Goal: Task Accomplishment & Management: Complete application form

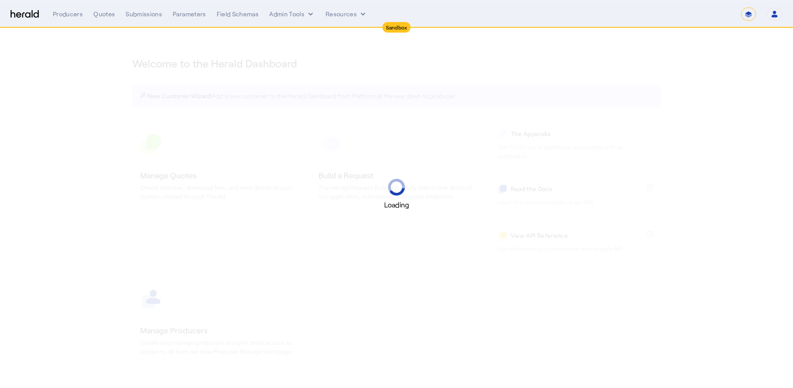
select select "*******"
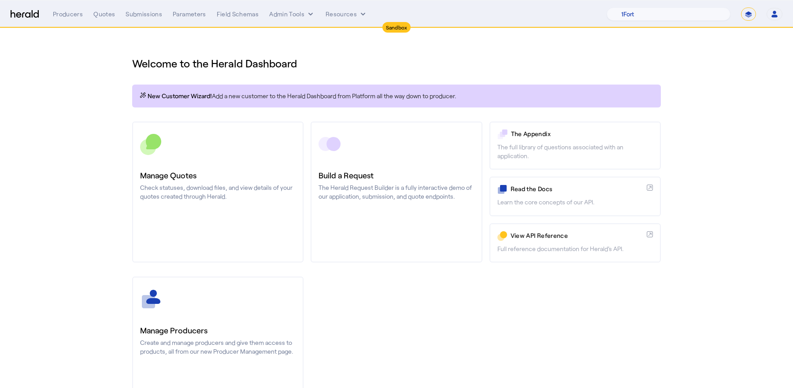
click at [244, 64] on h1 "Welcome to the Herald Dashboard" at bounding box center [396, 63] width 529 height 14
click at [686, 19] on select "1Fort Acrisure Acturis Affinity Advisors Affinity Risk Agentero AmWins Anzen Ao…" at bounding box center [669, 13] width 124 height 13
select select "pfm_h3db_crc"
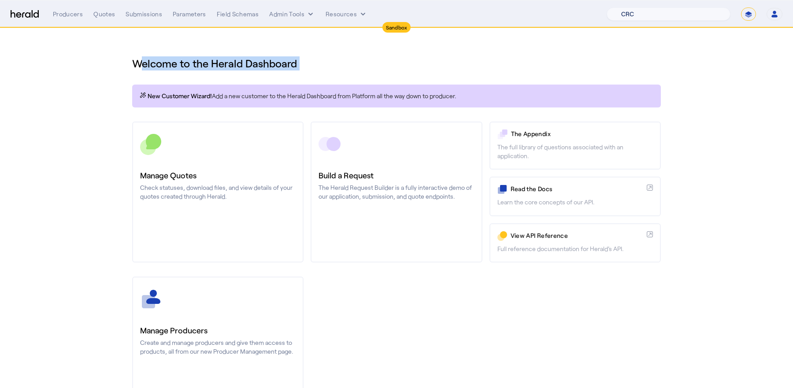
click at [632, 7] on select "1Fort Acrisure Acturis Affinity Advisors Affinity Risk Agentero AmWins Anzen Ao…" at bounding box center [669, 13] width 124 height 13
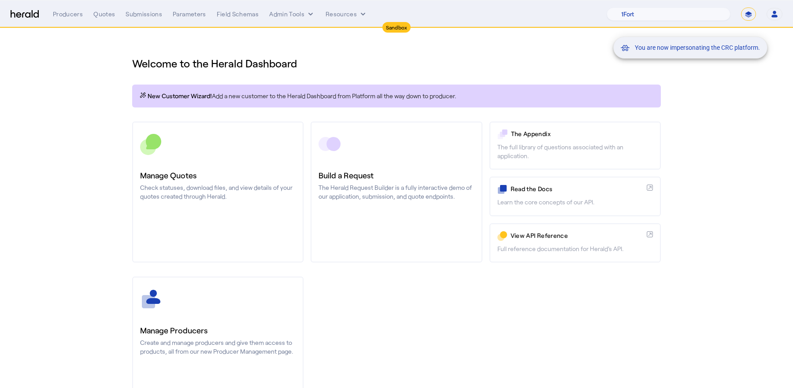
click at [100, 15] on div "You are now impersonating the CRC platform." at bounding box center [396, 194] width 793 height 388
click at [100, 11] on div "You are now impersonating the CRC platform." at bounding box center [396, 194] width 793 height 388
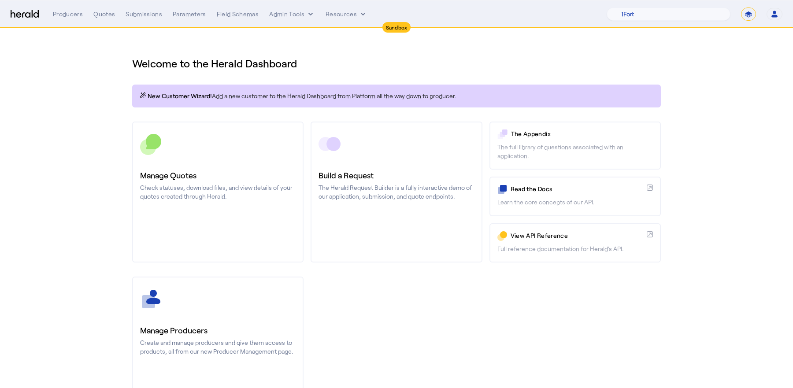
click at [102, 15] on div "Quotes" at bounding box center [104, 14] width 22 height 9
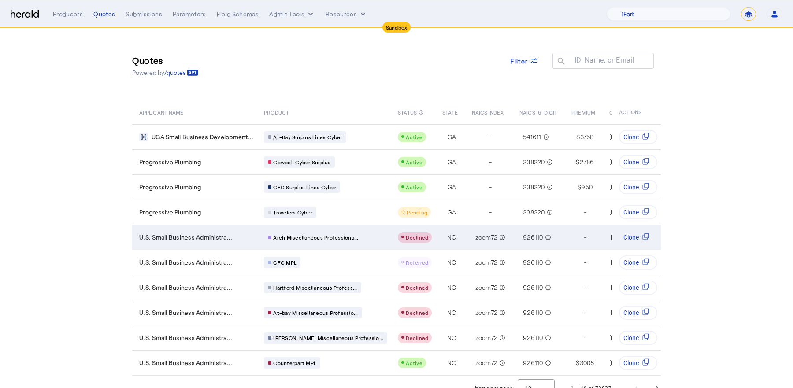
scroll to position [9, 0]
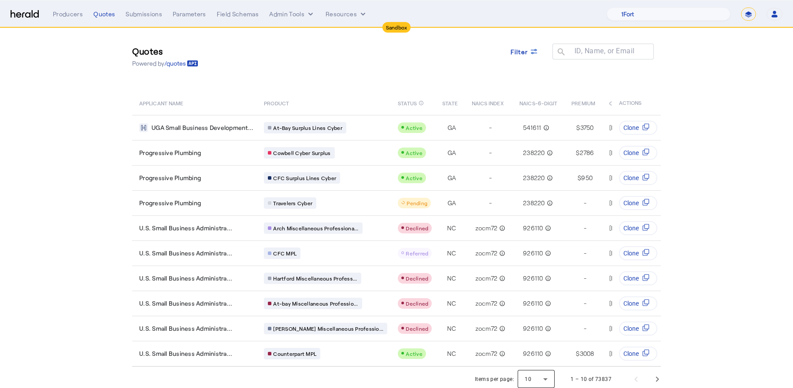
click at [550, 374] on div at bounding box center [536, 379] width 37 height 21
click at [524, 352] on mat-option "50" at bounding box center [536, 352] width 37 height 21
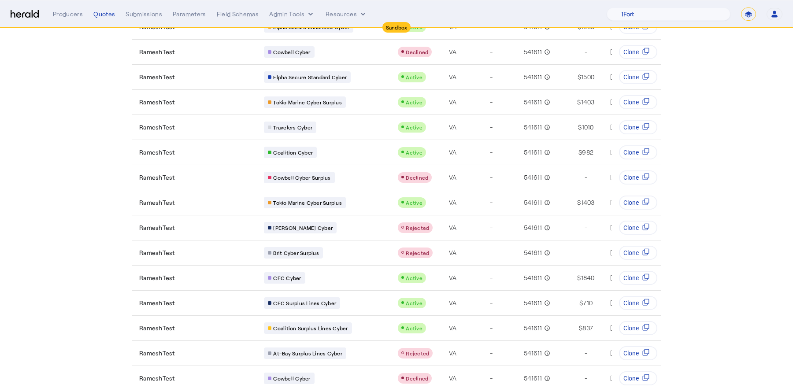
scroll to position [240, 0]
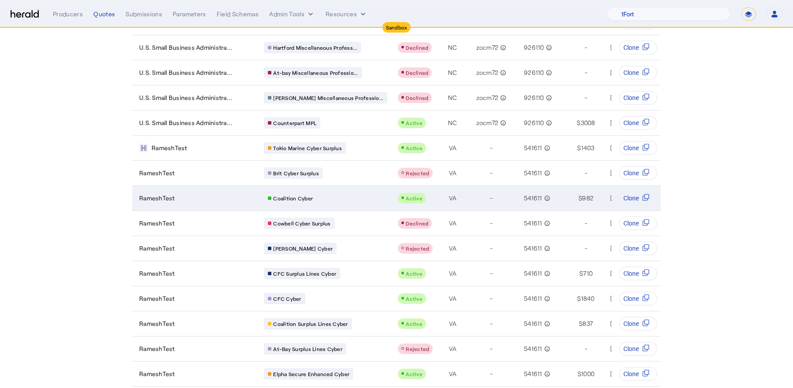
click at [218, 194] on div "RameshTest" at bounding box center [196, 198] width 114 height 9
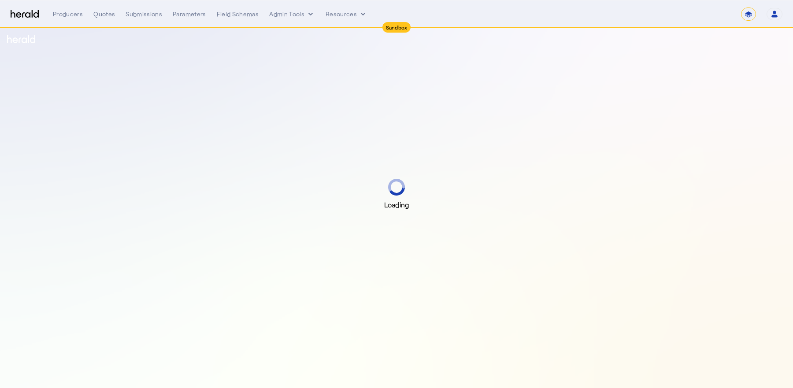
select select "*******"
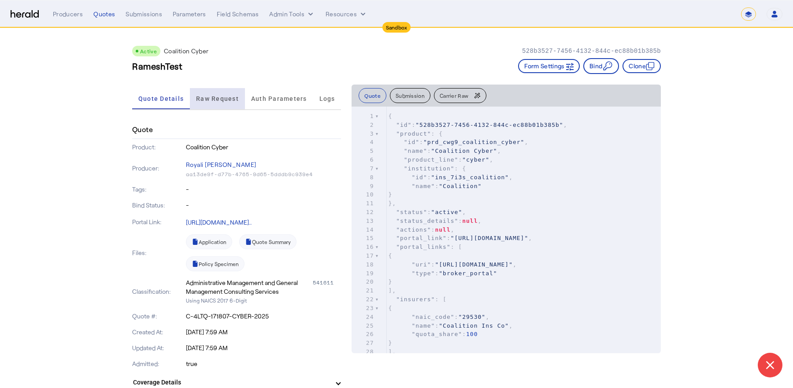
click at [227, 96] on span "Raw Request" at bounding box center [217, 99] width 43 height 6
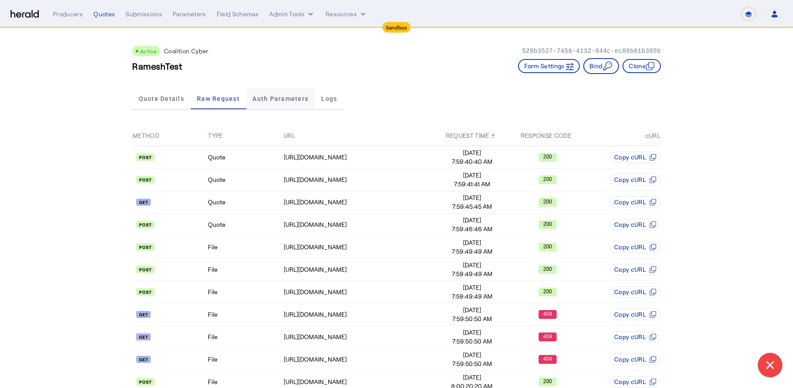
click at [269, 100] on span "Auth Parameters" at bounding box center [280, 99] width 56 height 6
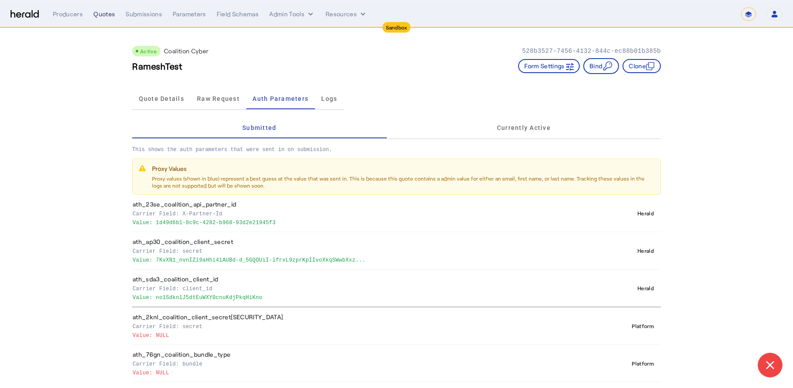
click at [99, 13] on div "Quotes" at bounding box center [104, 14] width 22 height 9
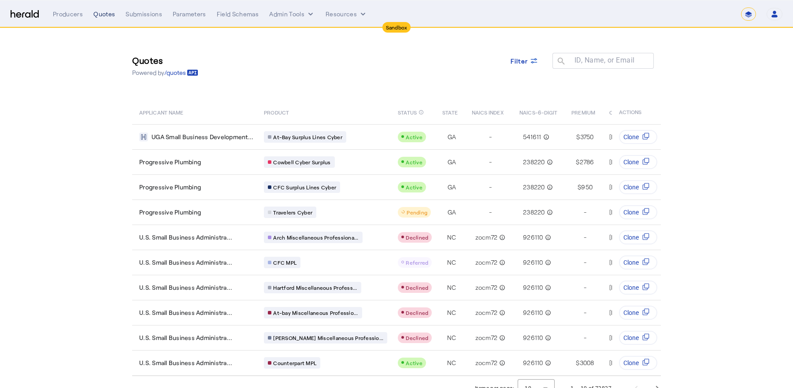
click at [101, 15] on div "Quotes" at bounding box center [104, 14] width 22 height 9
click at [63, 15] on div "Producers" at bounding box center [68, 14] width 30 height 9
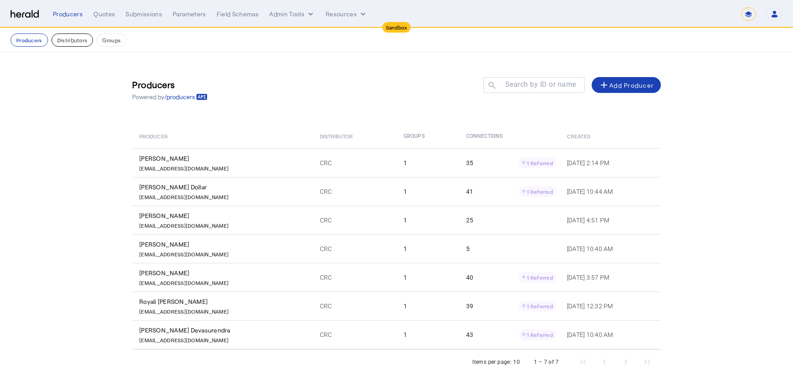
click at [71, 39] on button "Distributors" at bounding box center [73, 39] width 42 height 13
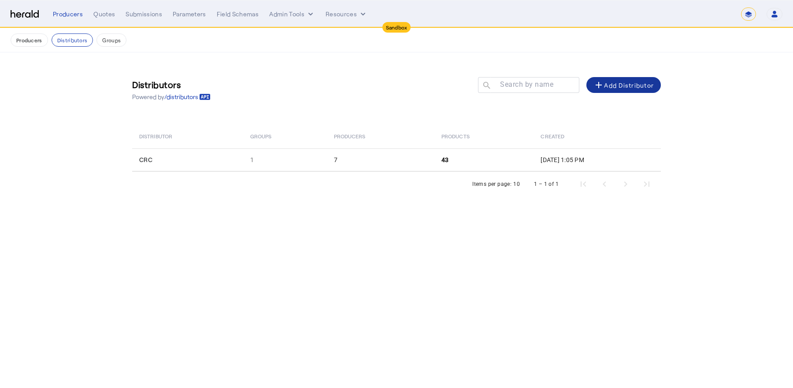
click at [629, 86] on div "add Add Distributor" at bounding box center [623, 85] width 60 height 11
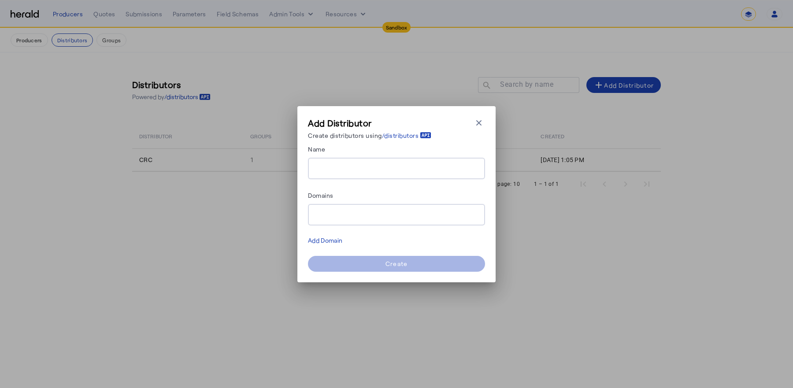
click at [354, 170] on input "Name" at bounding box center [396, 168] width 163 height 11
type input "**********"
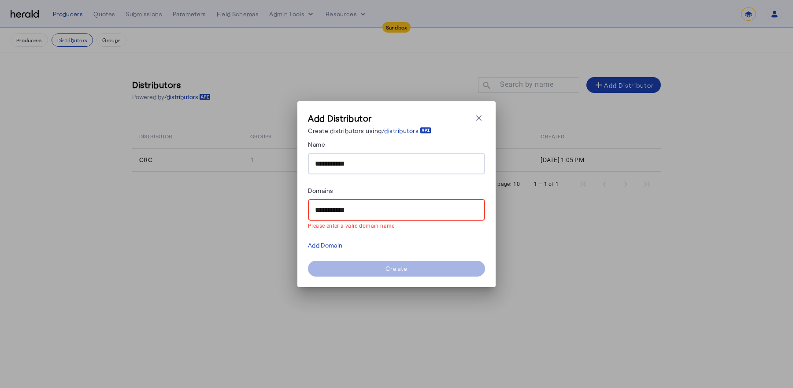
click at [344, 208] on input "**********" at bounding box center [396, 210] width 163 height 11
paste input "****"
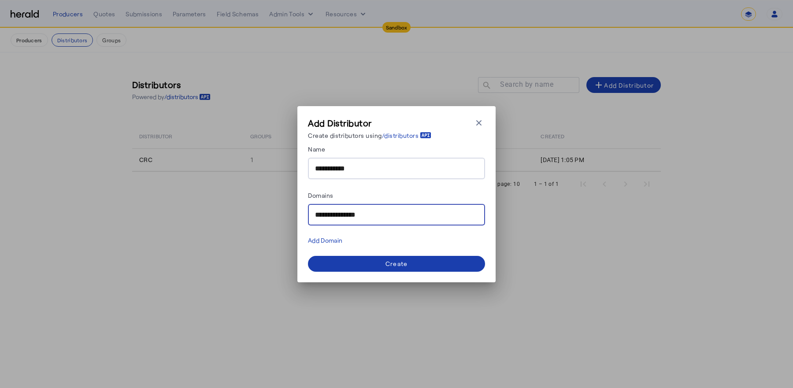
type input "**********"
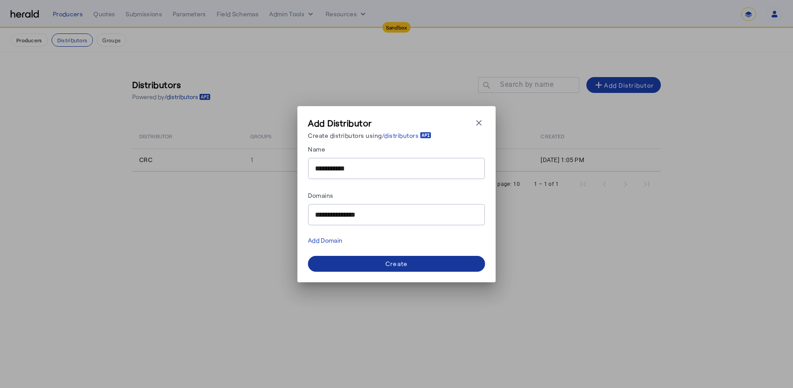
click at [389, 263] on div "Create" at bounding box center [396, 263] width 22 height 9
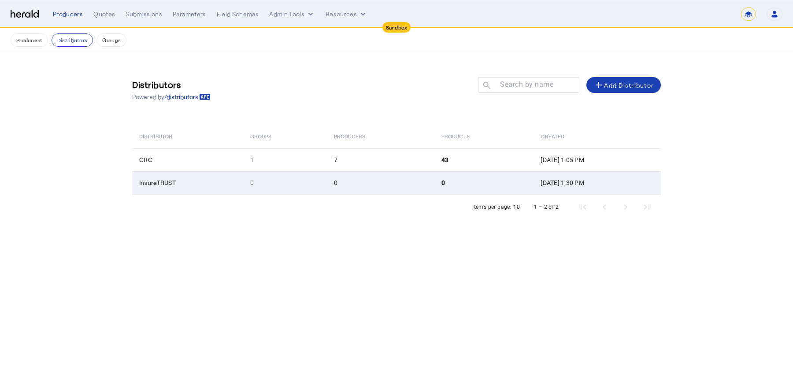
click at [406, 185] on td "0" at bounding box center [380, 182] width 107 height 23
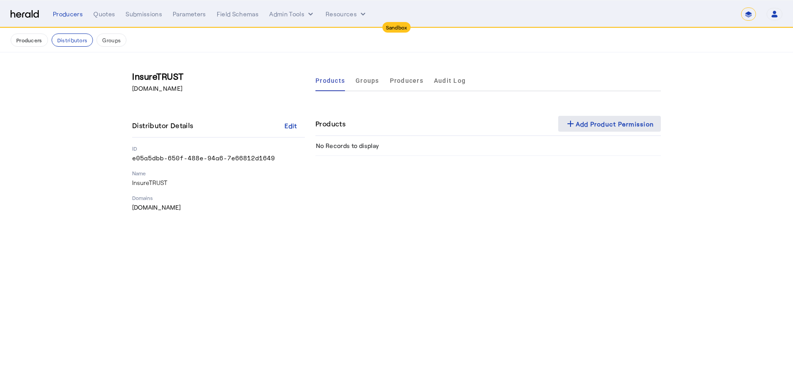
click at [604, 126] on div "add Add Product Permission" at bounding box center [609, 123] width 89 height 11
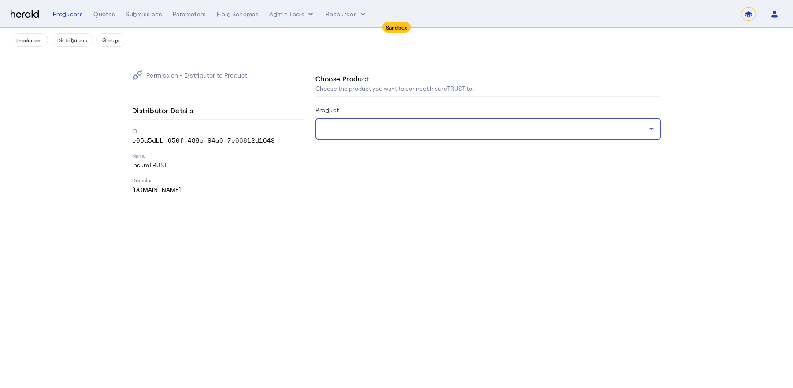
click at [544, 125] on div at bounding box center [485, 129] width 327 height 11
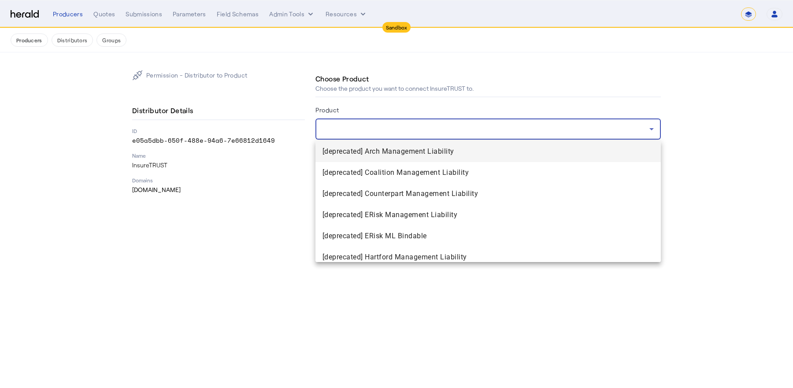
scroll to position [324, 0]
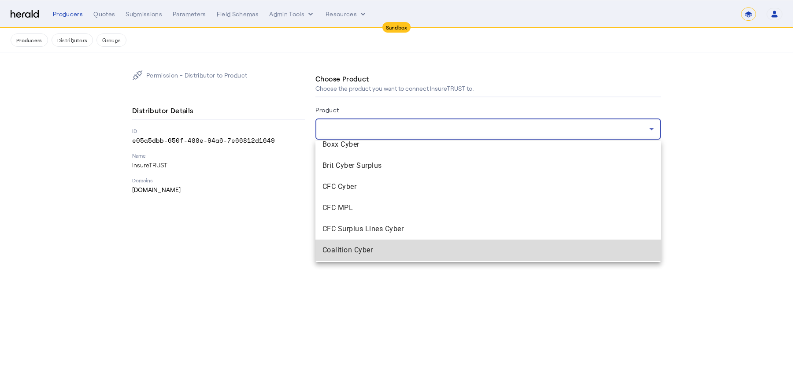
click at [389, 252] on span "Coalition Cyber" at bounding box center [487, 250] width 331 height 11
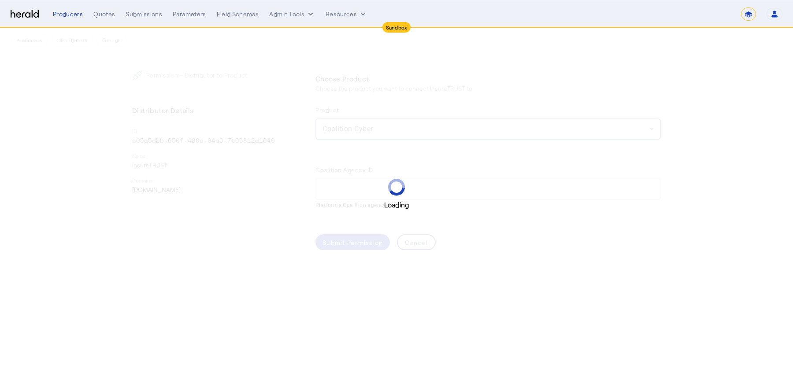
click at [356, 187] on div "Loading" at bounding box center [396, 194] width 793 height 32
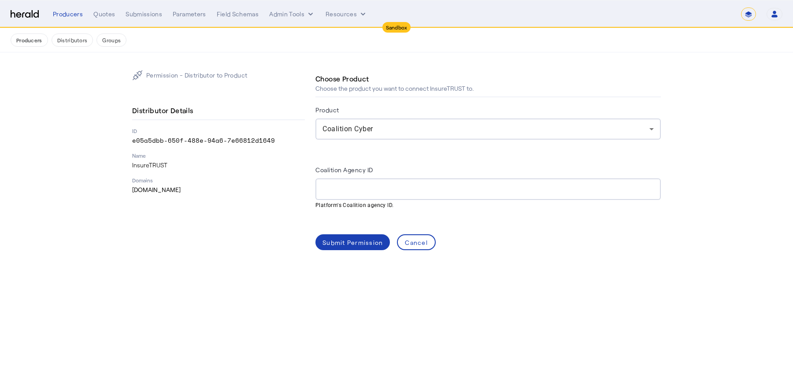
click at [353, 190] on input "Coalition Agency ID" at bounding box center [487, 189] width 331 height 11
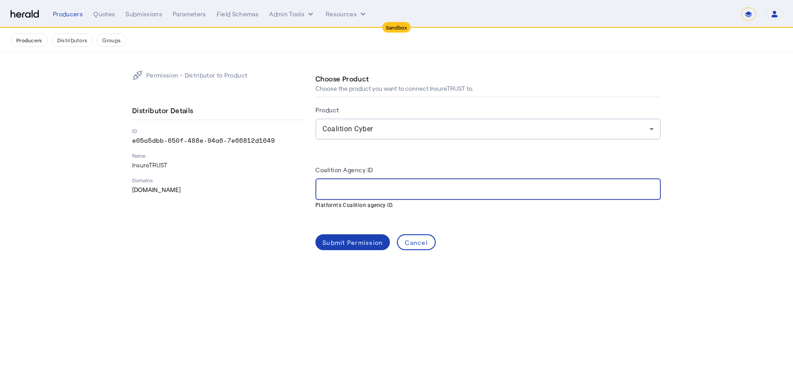
paste input "**********"
type input "**********"
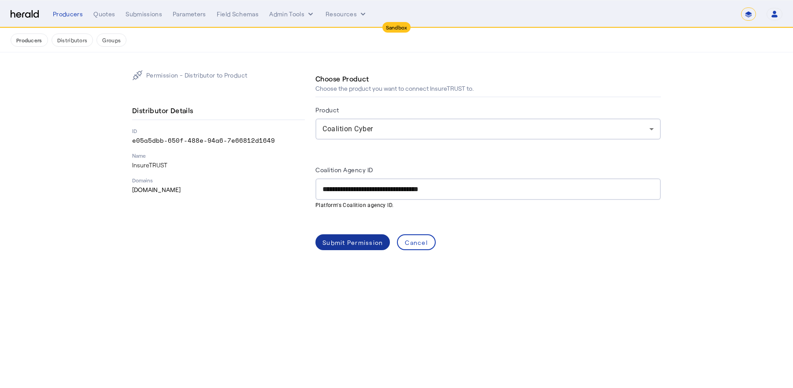
click at [348, 242] on div "Submit Permission" at bounding box center [352, 242] width 60 height 9
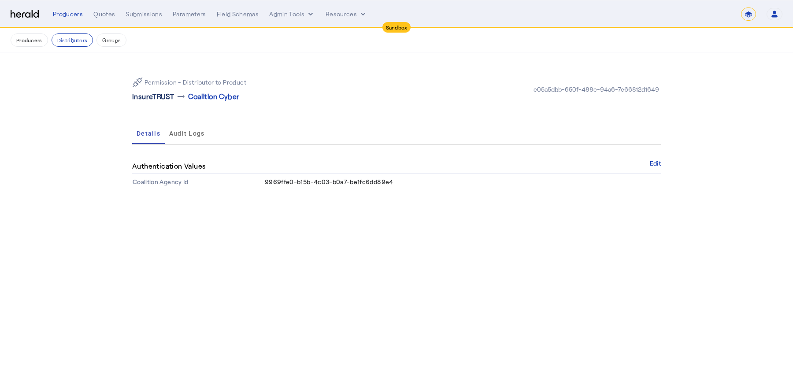
click at [164, 98] on p "InsureTRUST" at bounding box center [153, 96] width 42 height 11
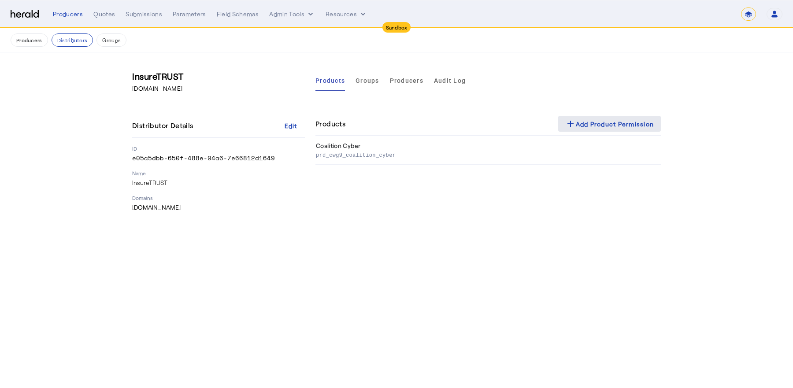
click at [592, 118] on div "add Add Product Permission" at bounding box center [609, 123] width 89 height 11
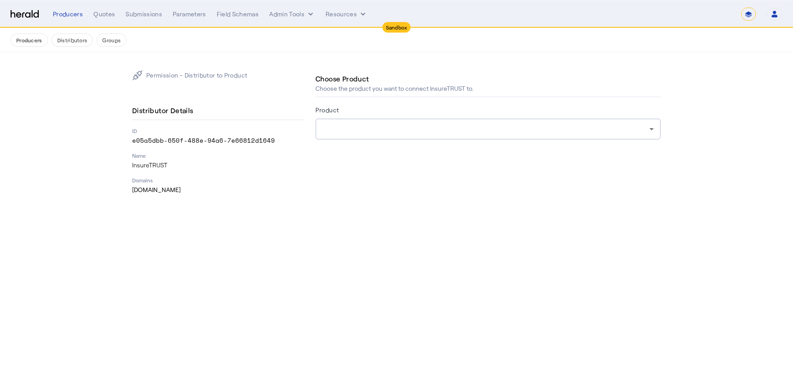
click at [580, 124] on div at bounding box center [485, 129] width 327 height 11
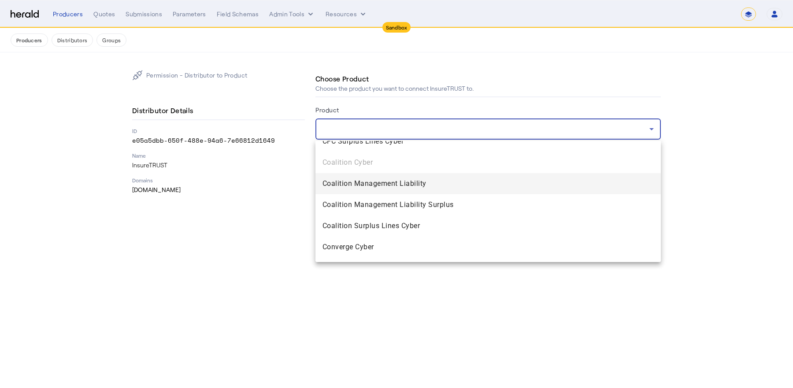
scroll to position [415, 0]
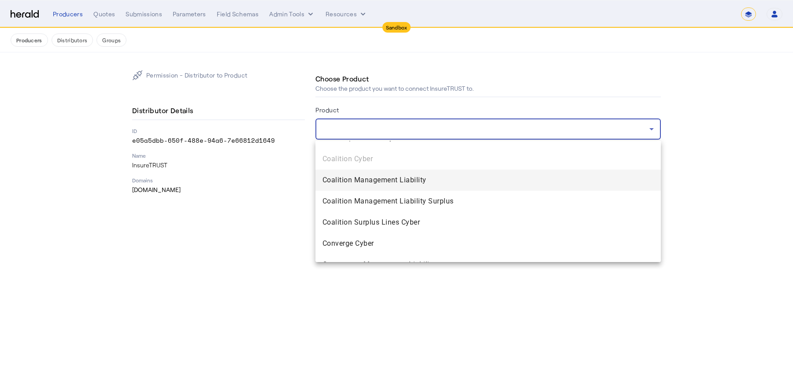
click at [516, 179] on span "Coalition Management Liability" at bounding box center [487, 180] width 331 height 11
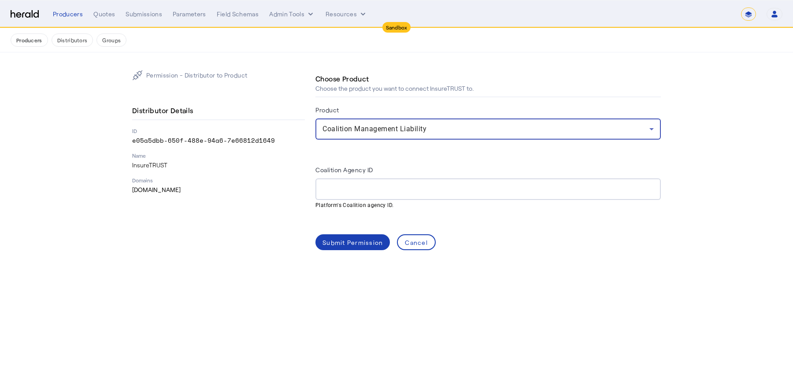
click at [437, 188] on input "Coalition Agency ID" at bounding box center [487, 189] width 331 height 11
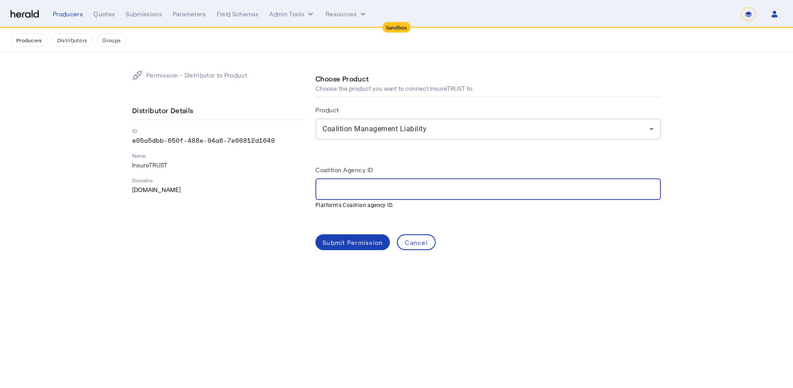
paste input "**********"
type input "**********"
click at [335, 241] on div "Submit Permission" at bounding box center [352, 242] width 60 height 9
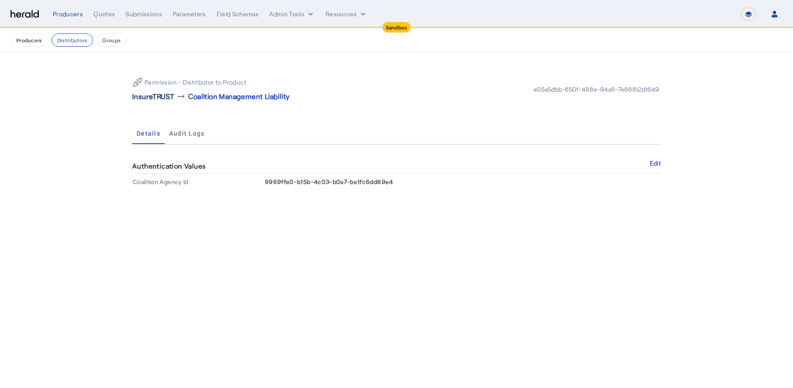
click at [160, 93] on p "InsureTRUST" at bounding box center [153, 96] width 42 height 11
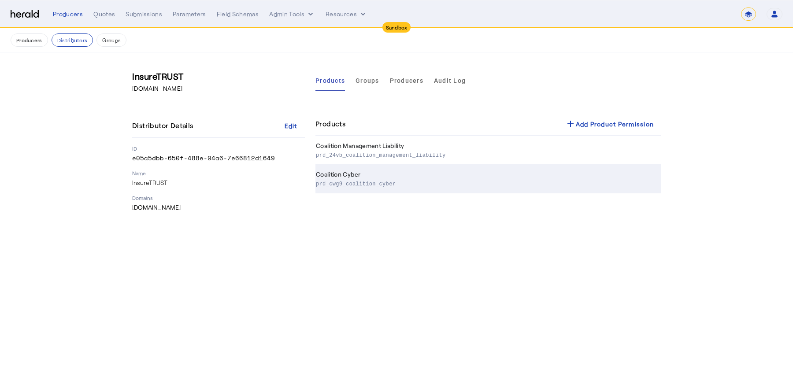
click at [355, 181] on p "prd_cwg9_coalition_cyber" at bounding box center [486, 183] width 341 height 9
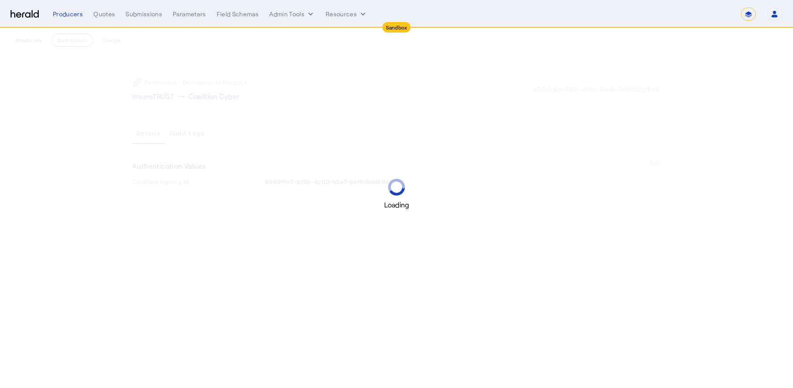
click at [344, 179] on div "Loading" at bounding box center [396, 194] width 793 height 32
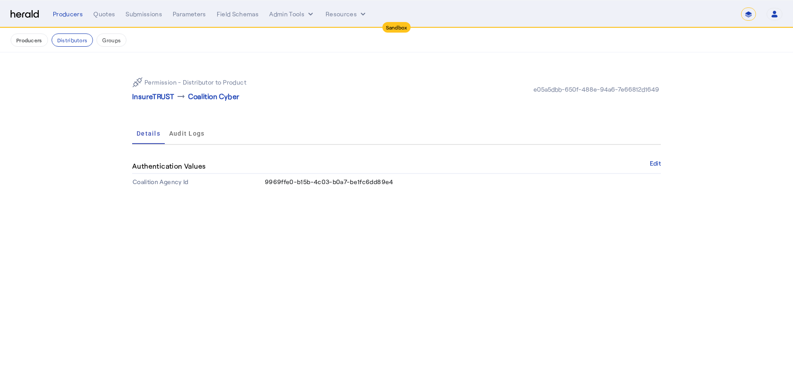
click at [310, 184] on span "9969ffe0-b15b-4c03-b0a7-be1fc6dd89e4" at bounding box center [329, 181] width 129 height 7
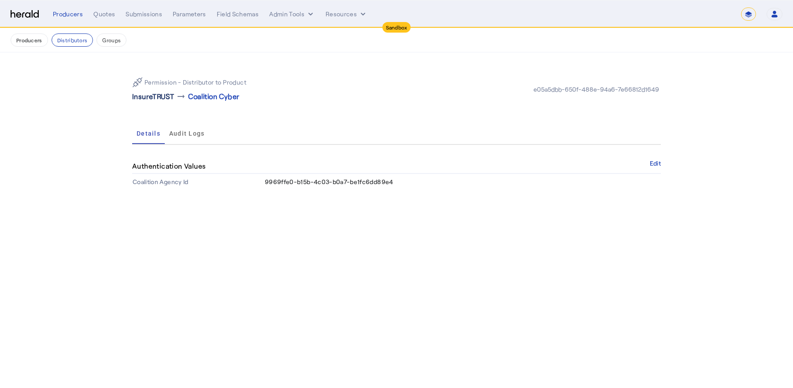
click at [164, 95] on p "InsureTRUST" at bounding box center [153, 96] width 42 height 11
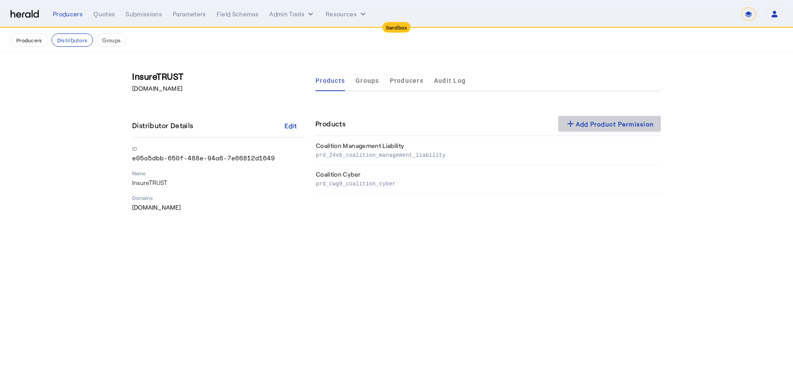
click at [612, 118] on div "add Add Product Permission" at bounding box center [609, 123] width 89 height 11
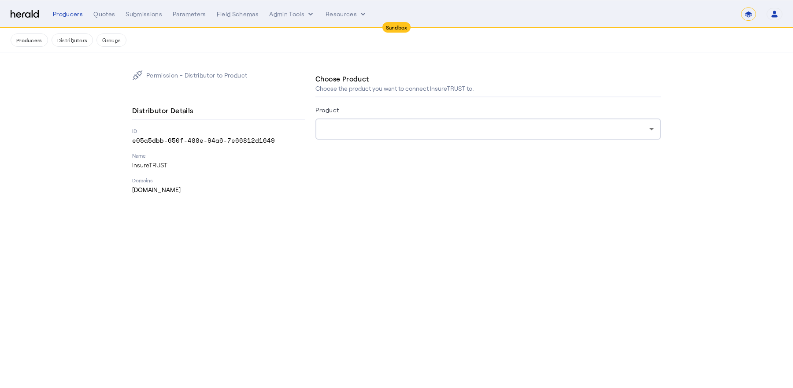
click at [588, 142] on form "Product" at bounding box center [487, 134] width 345 height 60
click at [585, 131] on div at bounding box center [485, 129] width 327 height 11
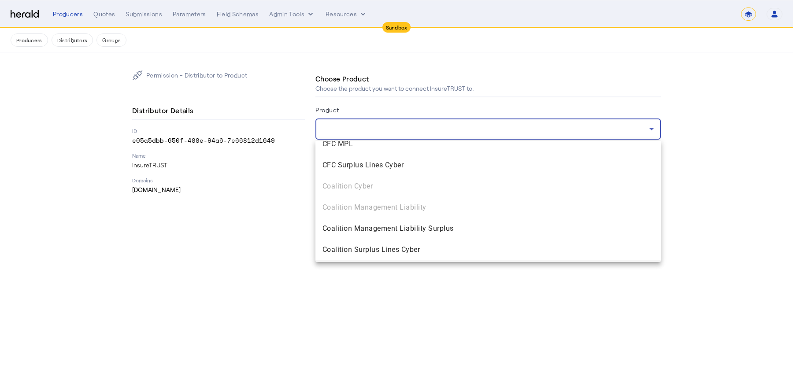
scroll to position [409, 0]
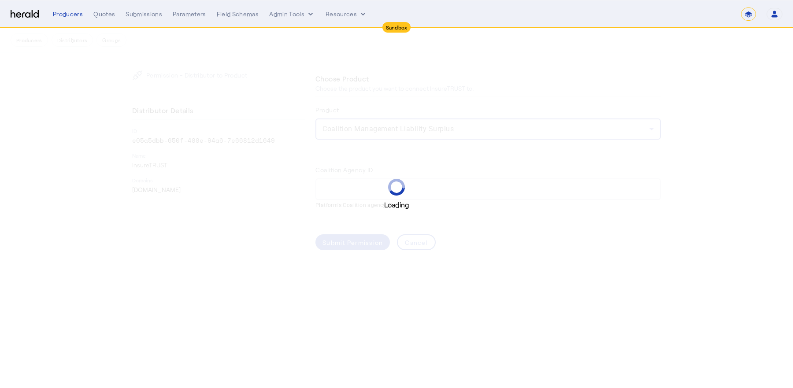
click at [331, 188] on div "Loading" at bounding box center [396, 194] width 793 height 32
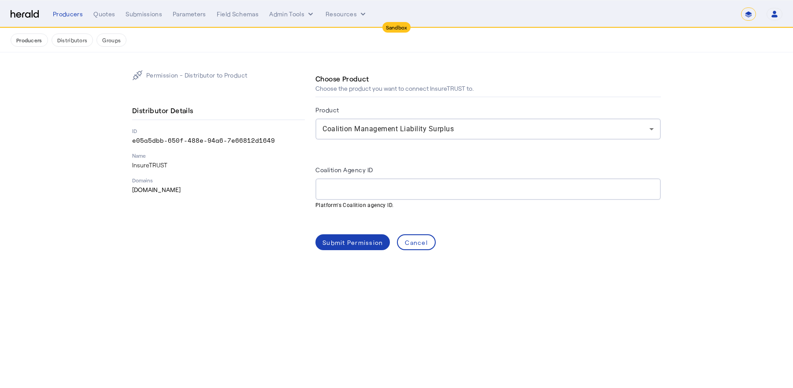
click at [352, 190] on input "Coalition Agency ID" at bounding box center [487, 189] width 331 height 11
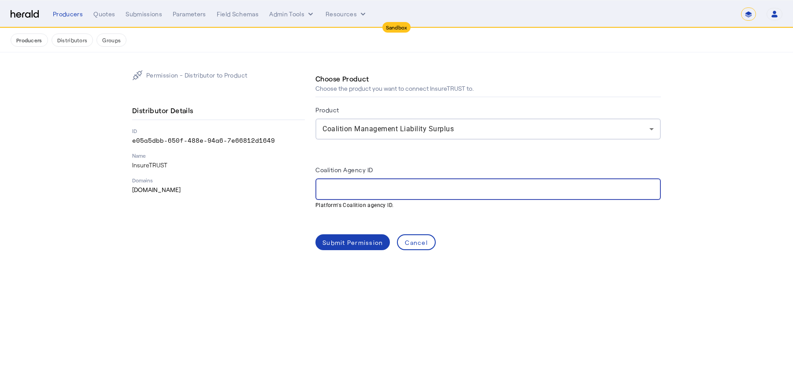
paste input "**********"
type input "**********"
click at [336, 248] on span at bounding box center [352, 242] width 74 height 21
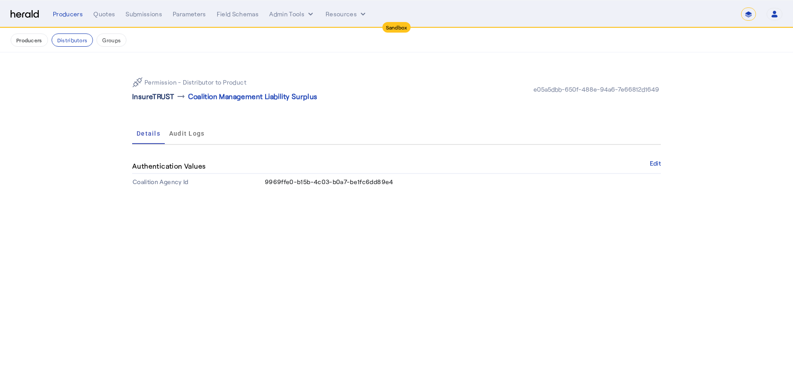
click at [169, 98] on p "InsureTRUST" at bounding box center [153, 96] width 42 height 11
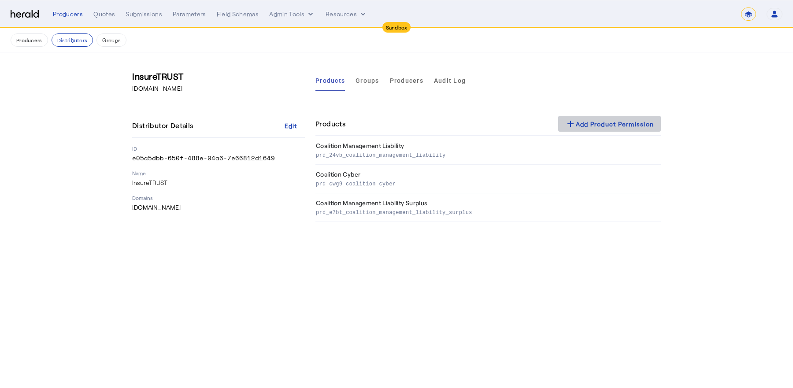
click at [588, 127] on div "add Add Product Permission" at bounding box center [609, 123] width 89 height 11
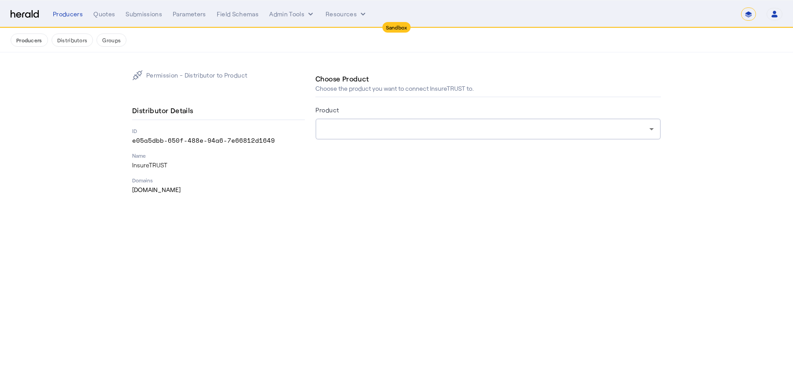
click at [588, 127] on div at bounding box center [485, 129] width 327 height 11
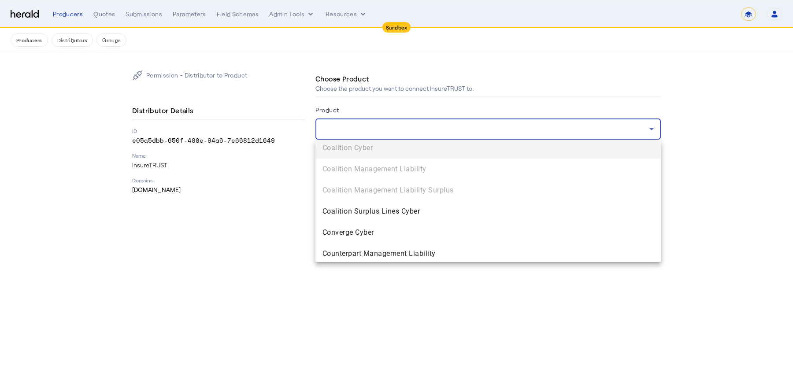
scroll to position [430, 0]
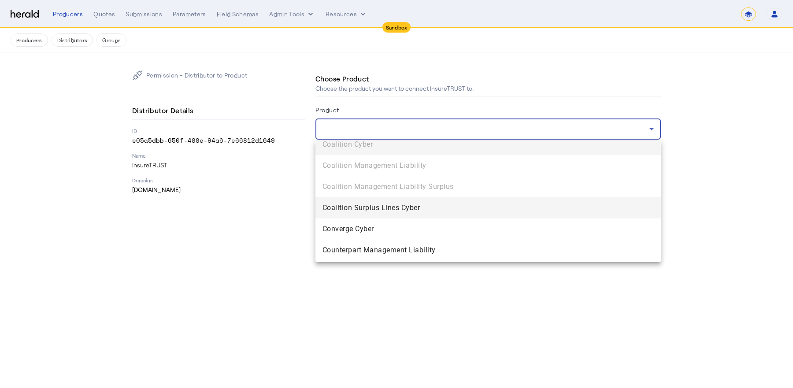
click at [578, 197] on mat-option "Coalition Surplus Lines Cyber" at bounding box center [487, 207] width 345 height 21
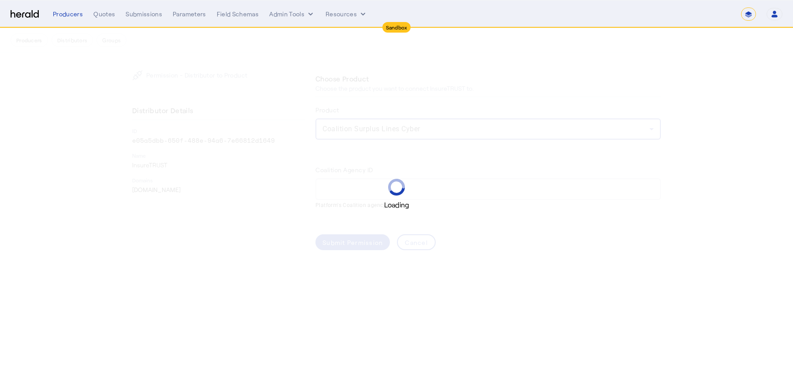
click at [354, 183] on div "Loading" at bounding box center [396, 194] width 793 height 32
click at [354, 188] on div "Loading" at bounding box center [396, 194] width 793 height 32
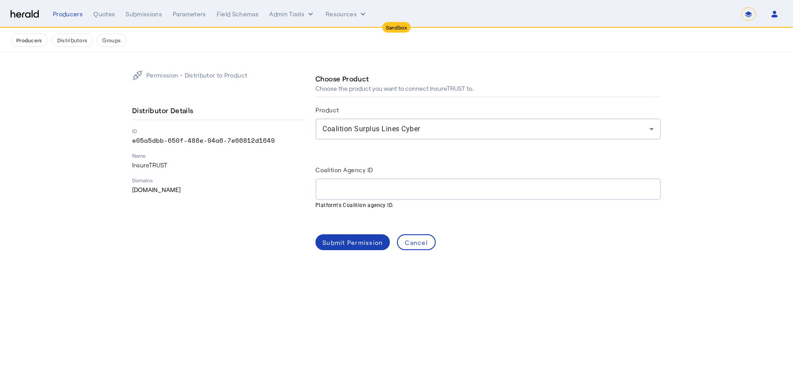
click at [349, 188] on input "Coalition Agency ID" at bounding box center [487, 189] width 331 height 11
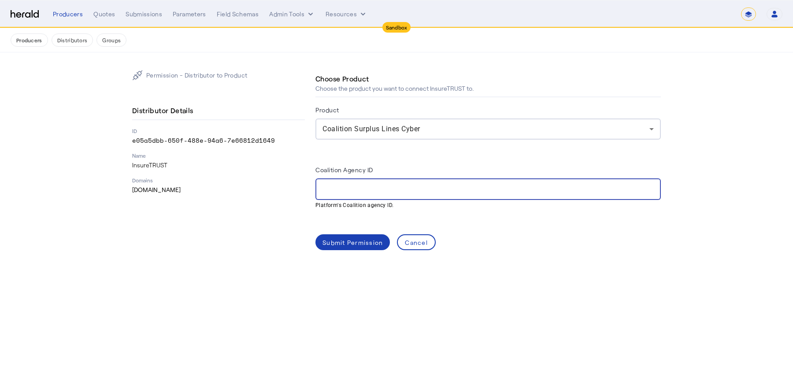
paste input "**********"
type input "**********"
click at [343, 238] on div "Submit Permission" at bounding box center [352, 242] width 60 height 9
